Goal: Transaction & Acquisition: Subscribe to service/newsletter

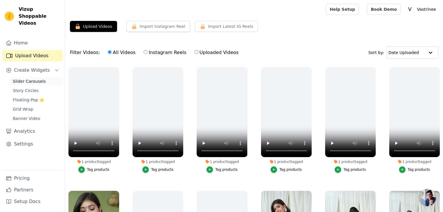
click at [34, 79] on span "Slider Carousels" at bounding box center [29, 82] width 33 height 6
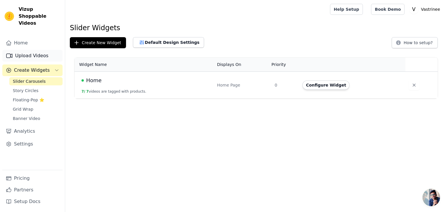
click at [30, 50] on link "Upload Videos" at bounding box center [32, 56] width 60 height 12
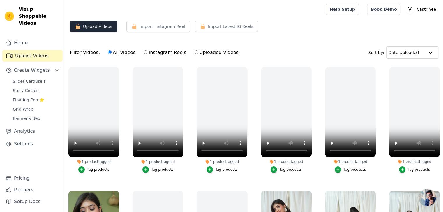
click at [91, 25] on button "Upload Videos" at bounding box center [93, 26] width 47 height 11
click at [79, 29] on icon "button" at bounding box center [78, 26] width 4 height 5
click at [94, 26] on button "Upload Videos" at bounding box center [93, 26] width 47 height 11
click at [85, 36] on div "Upload Videos Import Instagram Reel Import Latest Instagram Reels Import Latest…" at bounding box center [254, 29] width 378 height 16
click at [135, 24] on button "Import Instagram Reel" at bounding box center [158, 26] width 64 height 11
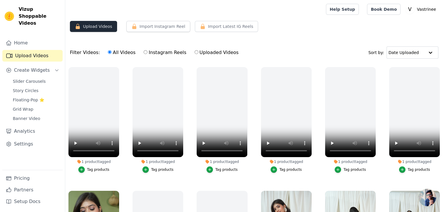
drag, startPoint x: 101, startPoint y: 24, endPoint x: 91, endPoint y: 25, distance: 9.6
click at [91, 25] on button "Upload Videos" at bounding box center [93, 26] width 47 height 11
click at [38, 38] on link "Home" at bounding box center [32, 43] width 60 height 12
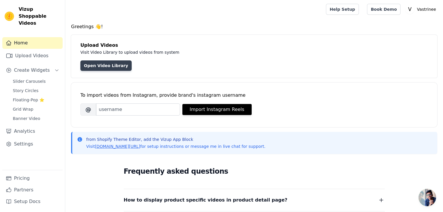
click at [99, 68] on link "Open Video Library" at bounding box center [105, 66] width 51 height 10
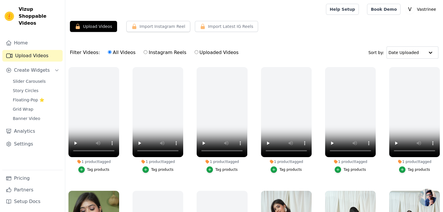
click at [98, 35] on div "Upload Videos Import Instagram Reel Import Latest Instagram Reels Import Latest…" at bounding box center [254, 29] width 378 height 16
click at [86, 26] on button "Upload Videos" at bounding box center [93, 26] width 47 height 11
click at [86, 20] on main "Upload Videos Import Instagram Reel Import Latest Instagram Reels Import Latest…" at bounding box center [254, 145] width 378 height 253
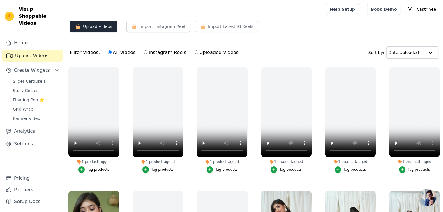
click at [86, 23] on button "Upload Videos" at bounding box center [93, 26] width 47 height 11
click at [118, 68] on icon "button" at bounding box center [118, 68] width 4 height 4
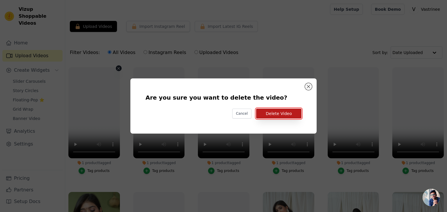
click at [272, 117] on button "Delete Video" at bounding box center [278, 114] width 45 height 10
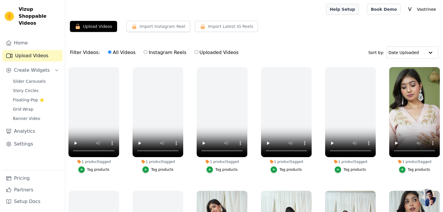
click at [347, 12] on link "Help Setup" at bounding box center [342, 9] width 33 height 11
click at [117, 67] on icon "button" at bounding box center [118, 68] width 2 height 2
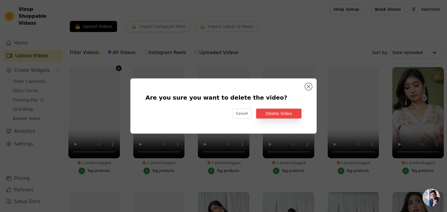
click at [273, 119] on div "Are you sure you want to delete the video? Cancel Delete Video" at bounding box center [224, 106] width 168 height 37
click at [276, 118] on button "Delete Video" at bounding box center [278, 114] width 45 height 10
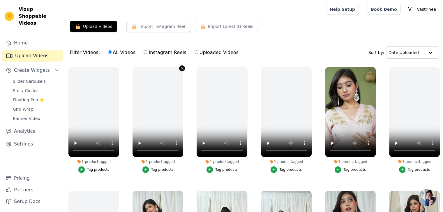
click at [182, 67] on icon "button" at bounding box center [182, 68] width 4 height 4
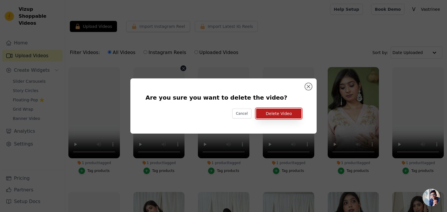
click at [284, 113] on button "Delete Video" at bounding box center [278, 114] width 45 height 10
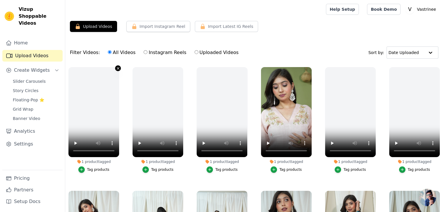
click at [119, 68] on icon "button" at bounding box center [118, 68] width 4 height 4
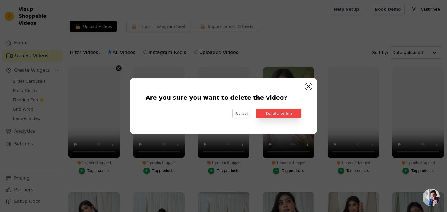
click at [281, 119] on div "Are you sure you want to delete the video? Cancel Delete Video" at bounding box center [224, 106] width 168 height 37
click at [274, 114] on button "Delete Video" at bounding box center [278, 114] width 45 height 10
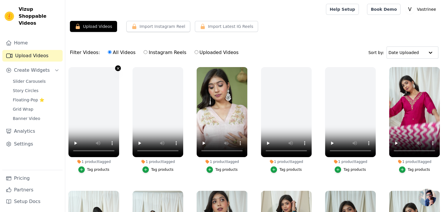
click at [117, 68] on icon "button" at bounding box center [118, 68] width 4 height 4
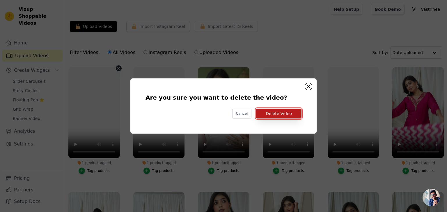
click at [264, 114] on button "Delete Video" at bounding box center [278, 114] width 45 height 10
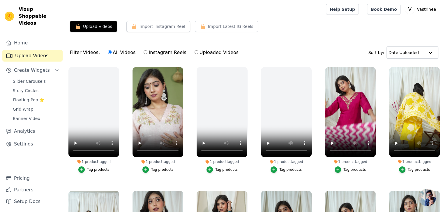
click at [102, 15] on div at bounding box center [194, 9] width 249 height 19
click at [125, 85] on ul "1 product tagged Tag products 1 product tagged Tag products 1 product tagged Ta…" at bounding box center [254, 161] width 378 height 194
click at [94, 29] on button "Upload Videos" at bounding box center [93, 26] width 47 height 11
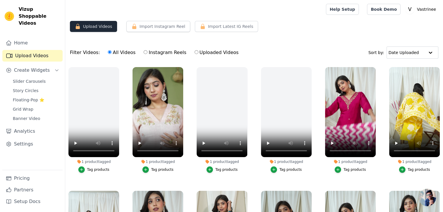
click at [94, 29] on button "Upload Videos" at bounding box center [93, 26] width 47 height 11
click at [34, 79] on span "Slider Carousels" at bounding box center [29, 82] width 33 height 6
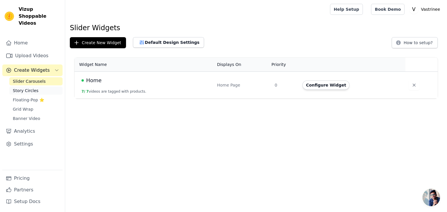
click at [28, 88] on span "Story Circles" at bounding box center [26, 91] width 26 height 6
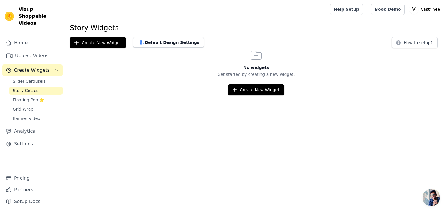
click at [23, 98] on div "Slider Carousels Story Circles Floating-Pop ⭐ Grid Wrap Banner Video" at bounding box center [35, 99] width 53 height 45
click at [20, 97] on span "Floating-Pop ⭐" at bounding box center [28, 100] width 31 height 6
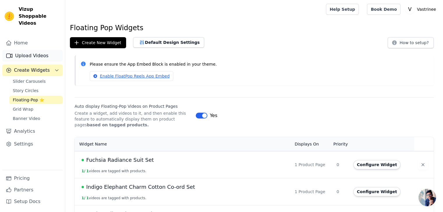
click at [32, 50] on link "Upload Videos" at bounding box center [32, 56] width 60 height 12
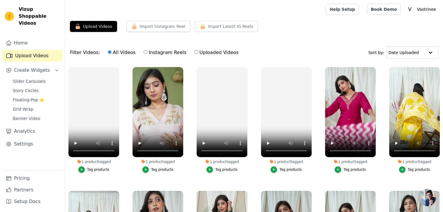
click at [118, 54] on label "All Videos" at bounding box center [121, 53] width 28 height 8
click at [111, 54] on input "All Videos" at bounding box center [110, 52] width 4 height 4
click at [115, 52] on label "All Videos" at bounding box center [121, 53] width 28 height 8
click at [111, 52] on input "All Videos" at bounding box center [110, 52] width 4 height 4
click at [100, 28] on button "Upload Videos" at bounding box center [93, 26] width 47 height 11
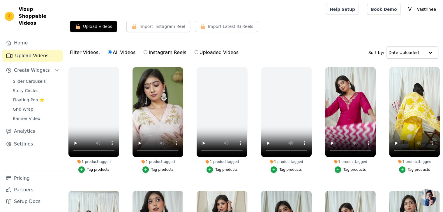
click at [150, 38] on div "Upload Videos Import Instagram Reel Import Latest Instagram Reels Import Latest…" at bounding box center [254, 139] width 378 height 237
drag, startPoint x: 176, startPoint y: 26, endPoint x: 162, endPoint y: 28, distance: 15.0
click at [162, 28] on button "Import Instagram Reel" at bounding box center [158, 26] width 64 height 11
drag, startPoint x: 18, startPoint y: 8, endPoint x: 44, endPoint y: 22, distance: 29.0
click at [44, 22] on div "Vizup Shoppable Videos Home Upload Videos Create Widgets Slider Carousels Story…" at bounding box center [32, 106] width 65 height 212
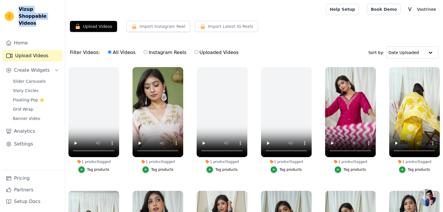
copy span "Vizup Shoppable Videos"
click at [120, 40] on div "Upload Videos Import Instagram Reel Import Latest Instagram Reels Import Latest…" at bounding box center [254, 139] width 378 height 237
click at [17, 142] on link "Settings" at bounding box center [32, 145] width 60 height 12
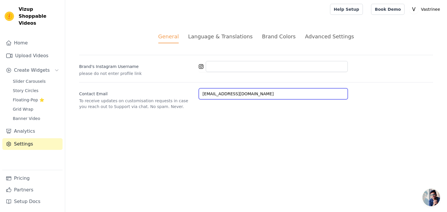
click at [209, 95] on input "vastrineejaipur@gmail.com" at bounding box center [273, 93] width 149 height 11
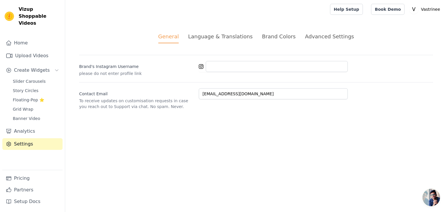
click at [343, 36] on div "Advanced Settings" at bounding box center [329, 37] width 49 height 8
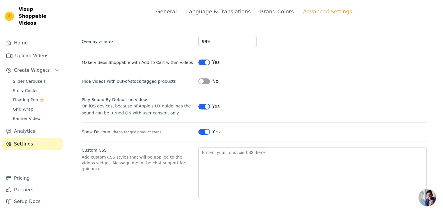
scroll to position [25, 0]
click at [28, 127] on link "Analytics" at bounding box center [32, 132] width 60 height 12
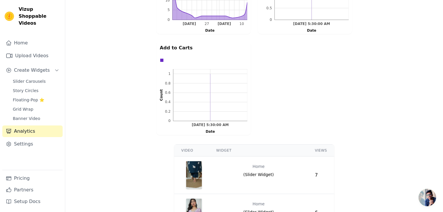
scroll to position [258, 0]
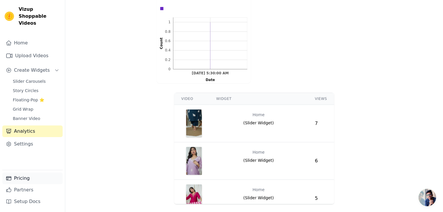
click at [11, 183] on link "Pricing" at bounding box center [32, 179] width 60 height 12
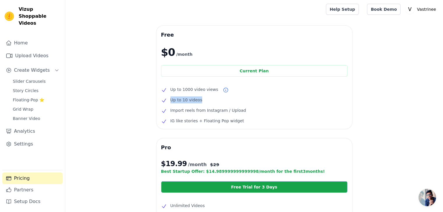
drag, startPoint x: 174, startPoint y: 98, endPoint x: 224, endPoint y: 97, distance: 50.1
click at [224, 97] on li "Up to 10 videos" at bounding box center [254, 100] width 186 height 7
click at [210, 100] on li "Up to 10 videos" at bounding box center [254, 100] width 186 height 7
click at [36, 40] on link "Home" at bounding box center [32, 43] width 60 height 12
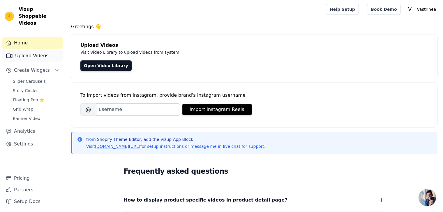
click at [31, 50] on link "Upload Videos" at bounding box center [32, 56] width 60 height 12
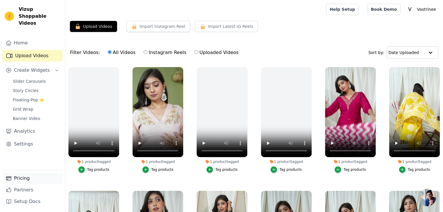
click at [24, 181] on link "Pricing" at bounding box center [32, 179] width 60 height 12
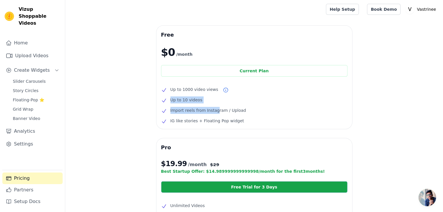
drag, startPoint x: 170, startPoint y: 99, endPoint x: 213, endPoint y: 105, distance: 43.5
click at [213, 105] on ul "Up to 1000 video views Up to 10 videos Import reels from Instagram / Upload IG …" at bounding box center [254, 105] width 186 height 38
click at [208, 101] on li "Up to 10 videos" at bounding box center [254, 100] width 186 height 7
click at [195, 101] on span "Up to 10 videos" at bounding box center [186, 100] width 32 height 7
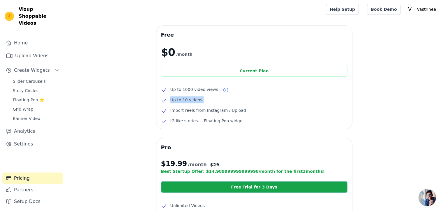
click at [195, 101] on span "Up to 10 videos" at bounding box center [186, 100] width 32 height 7
click at [202, 100] on li "Up to 10 videos" at bounding box center [254, 100] width 186 height 7
drag, startPoint x: 170, startPoint y: 112, endPoint x: 175, endPoint y: 114, distance: 5.8
click at [175, 114] on li "Import reels from Instagram / Upload" at bounding box center [254, 110] width 186 height 7
click at [172, 120] on span "IG like stories + Floating Pop widget" at bounding box center [207, 121] width 74 height 7
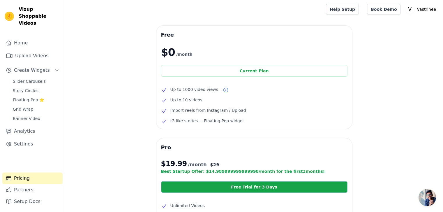
scroll to position [136, 0]
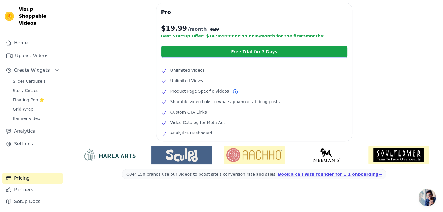
drag, startPoint x: 195, startPoint y: 35, endPoint x: 318, endPoint y: 35, distance: 122.8
click at [318, 35] on p "Best Startup Offer: $ 14.989999999999998 /month for the first 3 months!" at bounding box center [254, 36] width 186 height 6
click at [137, 56] on div "Free $0 /month Current Plan Up to 1000 video views Up to 10 videos Import reels…" at bounding box center [254, 51] width 378 height 323
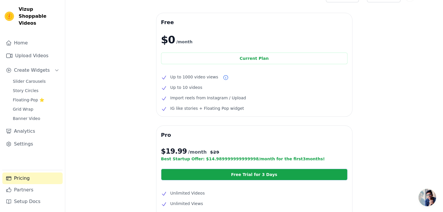
scroll to position [0, 0]
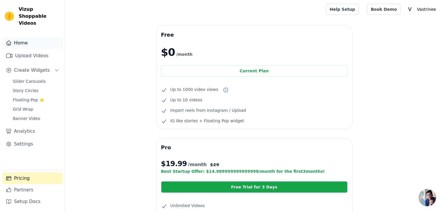
click at [41, 38] on link "Home" at bounding box center [32, 43] width 60 height 12
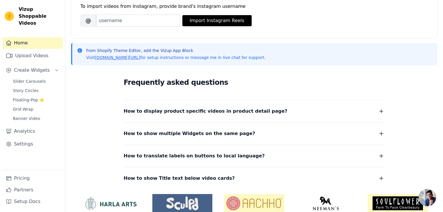
scroll to position [114, 0]
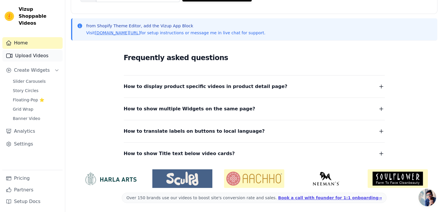
click at [40, 52] on link "Upload Videos" at bounding box center [32, 56] width 60 height 12
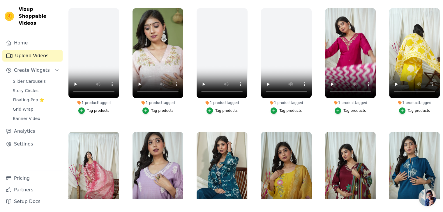
scroll to position [19, 0]
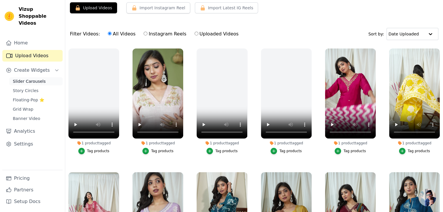
click at [38, 79] on span "Slider Carousels" at bounding box center [29, 82] width 33 height 6
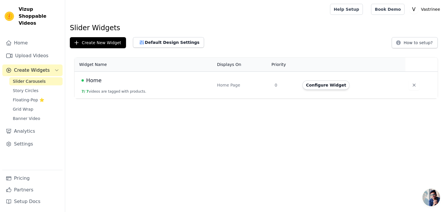
click at [143, 91] on td "Home 7 / 7 videos are tagged with products." at bounding box center [144, 85] width 139 height 27
click at [100, 87] on td "Home 7 / 7 videos are tagged with products." at bounding box center [144, 85] width 139 height 27
click at [111, 90] on button "7 / 7 videos are tagged with products." at bounding box center [114, 91] width 65 height 5
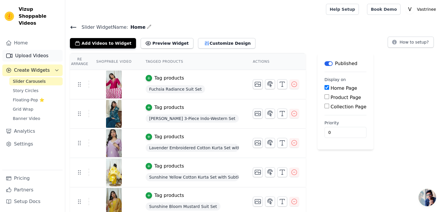
click at [36, 50] on link "Upload Videos" at bounding box center [32, 56] width 60 height 12
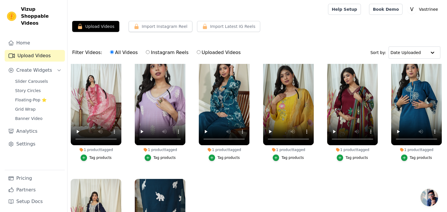
scroll to position [139, 0]
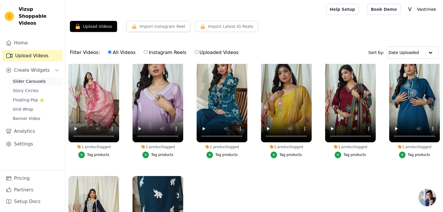
click at [38, 79] on span "Slider Carousels" at bounding box center [29, 82] width 33 height 6
